Goal: Transaction & Acquisition: Purchase product/service

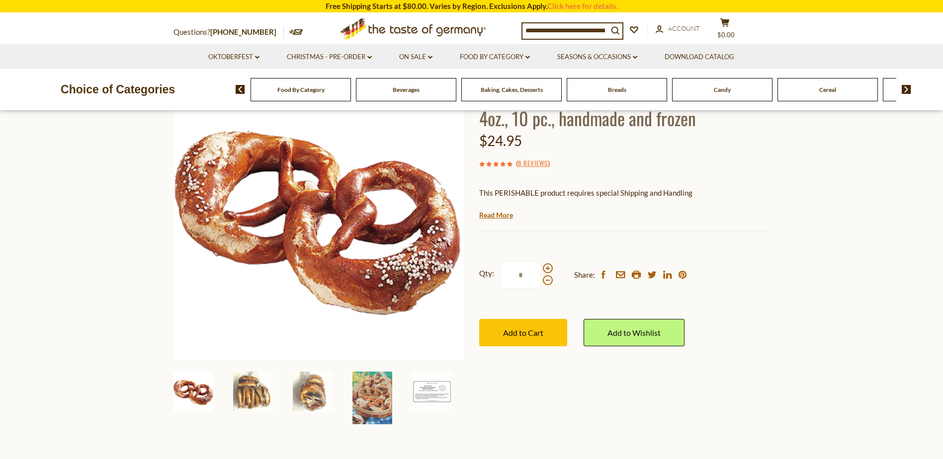
scroll to position [99, 0]
click at [525, 161] on link "8 Reviews" at bounding box center [533, 162] width 30 height 11
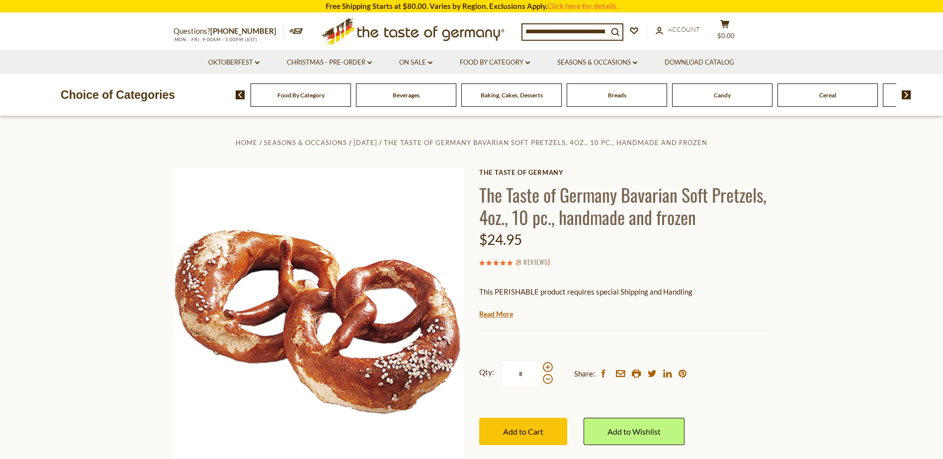
click at [531, 265] on link "8 Reviews" at bounding box center [533, 262] width 30 height 11
click at [531, 259] on link "8 Reviews" at bounding box center [533, 262] width 30 height 11
click at [530, 262] on link "8 Reviews" at bounding box center [533, 262] width 30 height 11
click at [531, 262] on link "8 Reviews" at bounding box center [533, 262] width 30 height 11
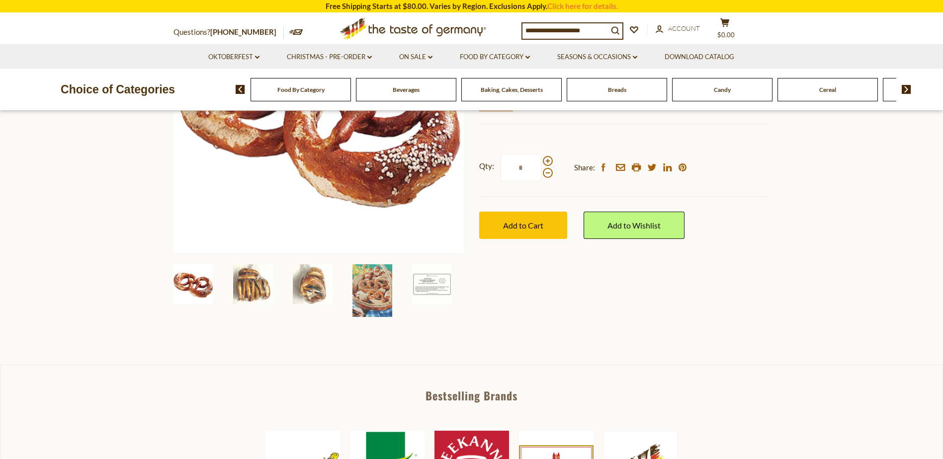
scroll to position [248, 0]
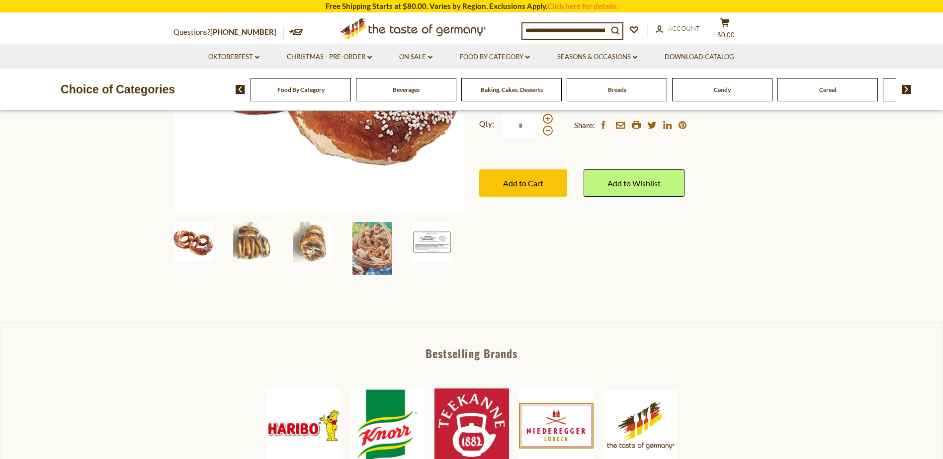
click at [423, 242] on img at bounding box center [432, 242] width 40 height 40
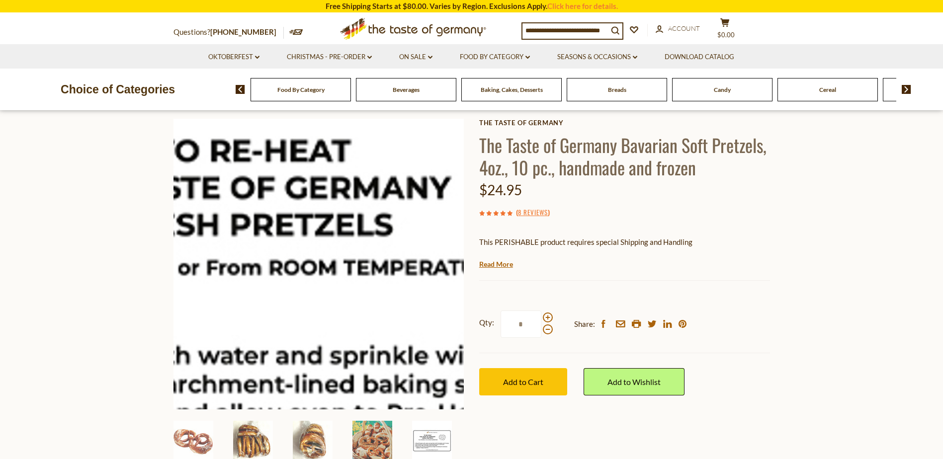
scroll to position [99, 0]
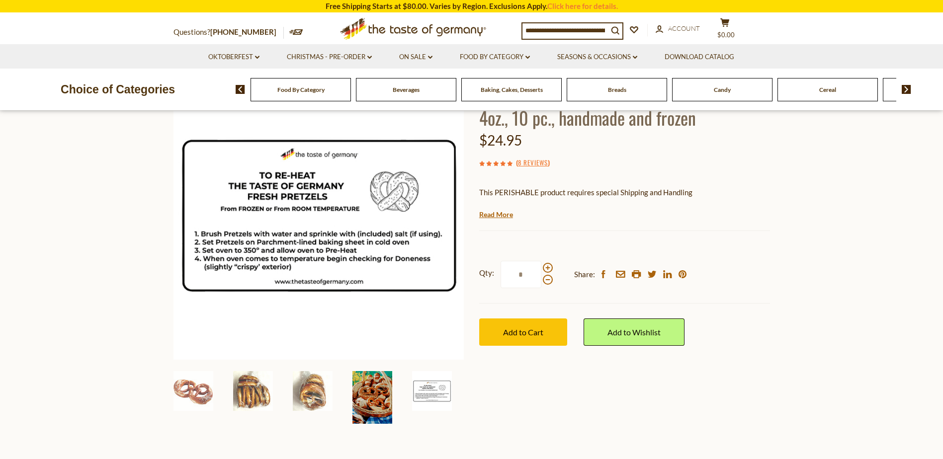
click at [380, 401] on img at bounding box center [372, 397] width 40 height 53
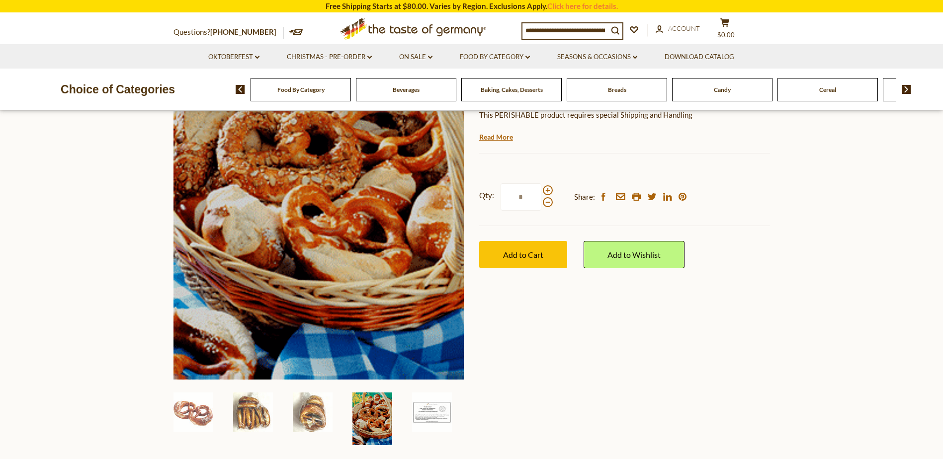
scroll to position [199, 0]
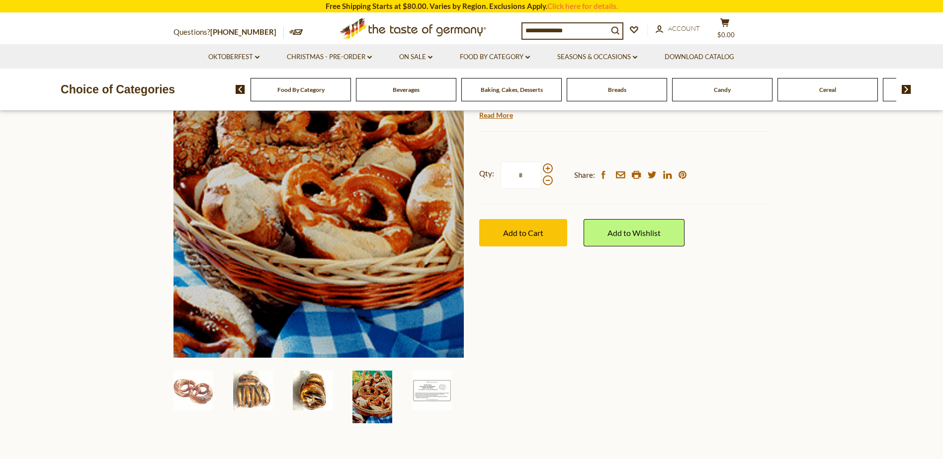
click at [314, 400] on img at bounding box center [313, 391] width 40 height 40
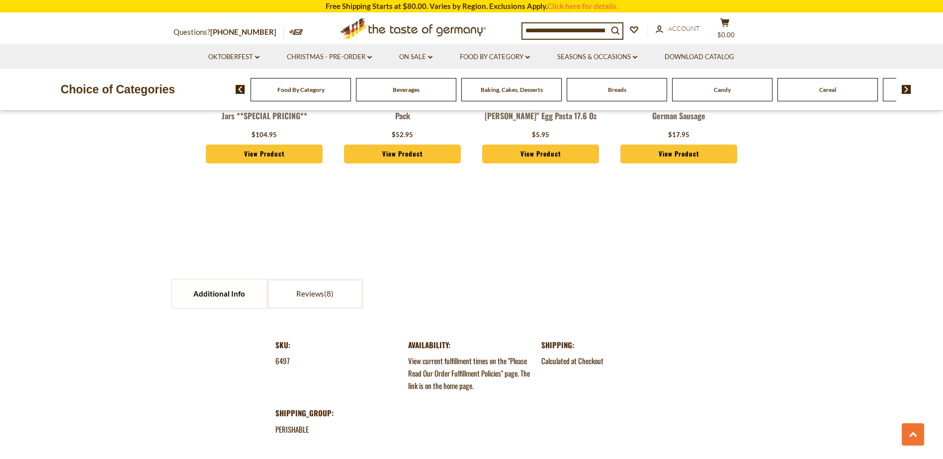
scroll to position [944, 0]
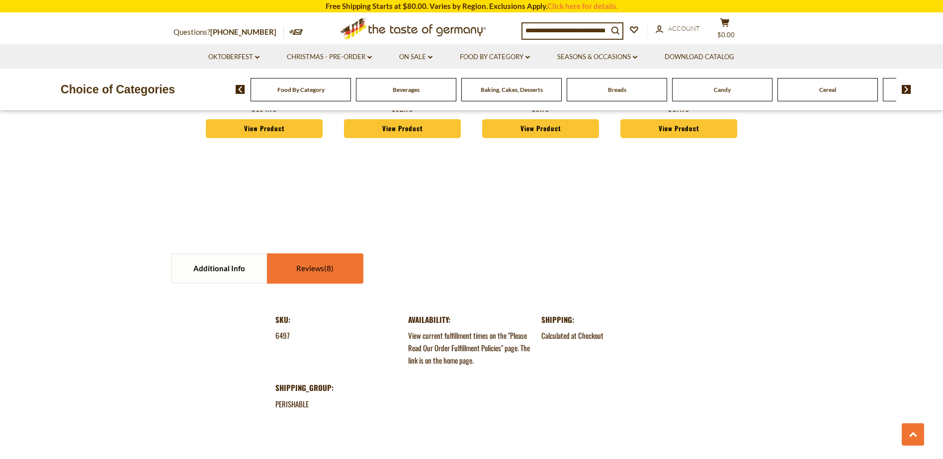
click at [311, 268] on link "Reviews" at bounding box center [315, 268] width 94 height 28
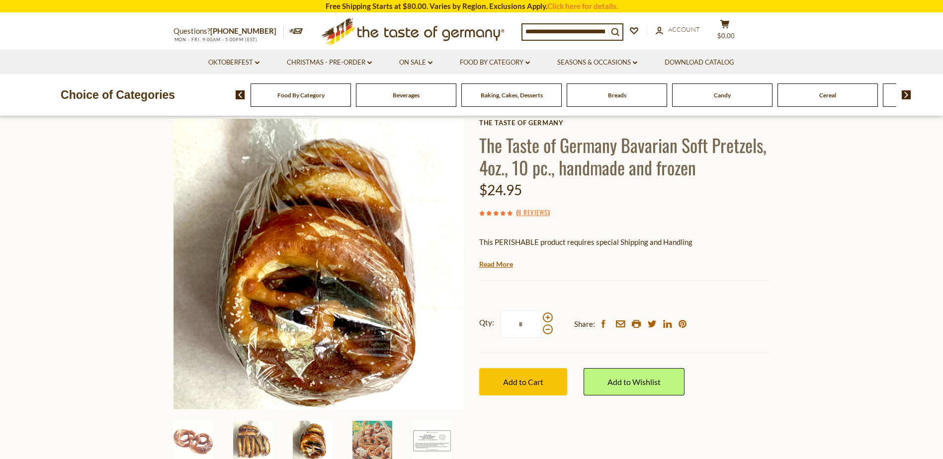
scroll to position [0, 0]
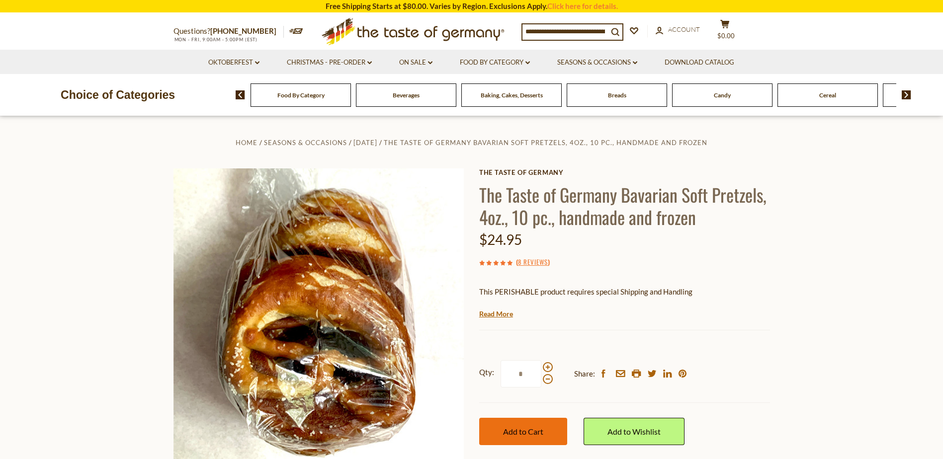
click at [525, 429] on span "Add to Cart" at bounding box center [523, 431] width 40 height 9
click at [732, 58] on link "Download Catalog" at bounding box center [699, 62] width 70 height 11
click at [731, 34] on span "$38.95" at bounding box center [725, 36] width 21 height 8
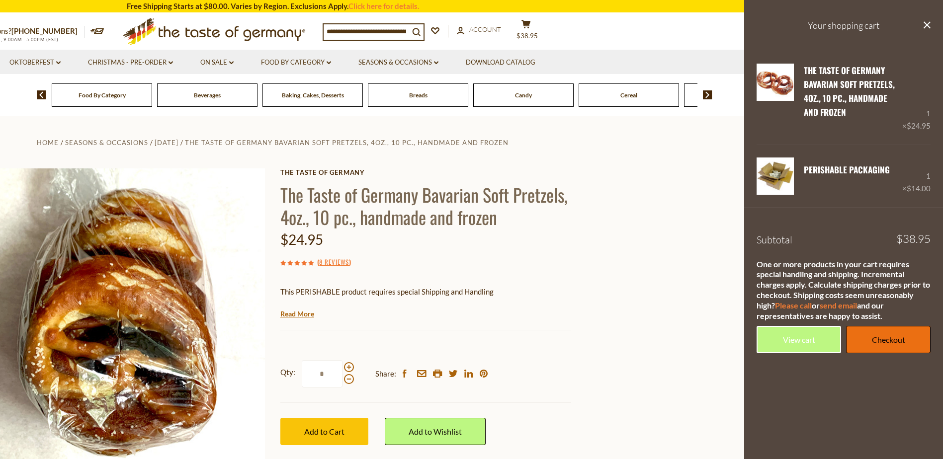
click at [880, 335] on link "Checkout" at bounding box center [888, 339] width 84 height 27
